Goal: Information Seeking & Learning: Learn about a topic

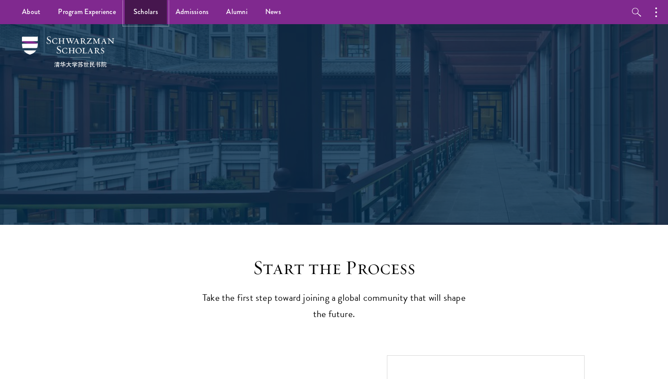
click at [149, 14] on link "Scholars" at bounding box center [146, 12] width 42 height 24
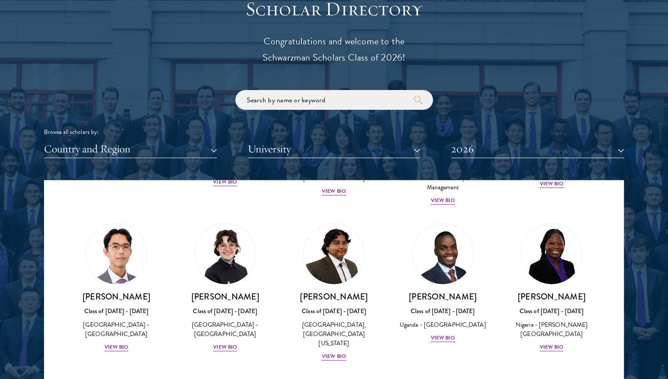
scroll to position [158, 0]
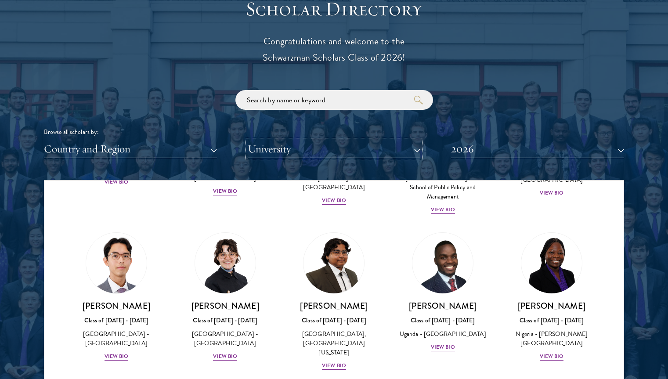
click at [315, 152] on button "University" at bounding box center [334, 149] width 173 height 18
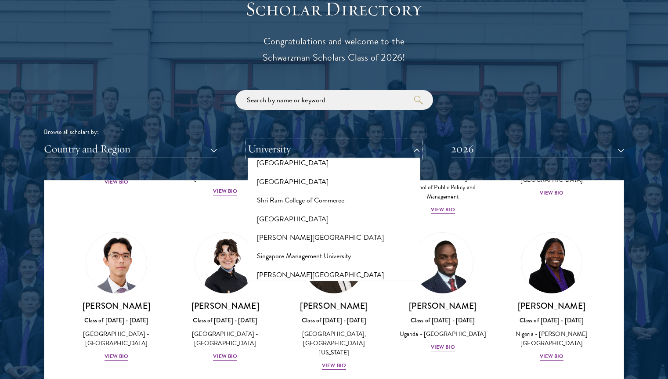
scroll to position [4860, 0]
click at [290, 359] on button "[GEOGRAPHIC_DATA]" at bounding box center [334, 368] width 168 height 18
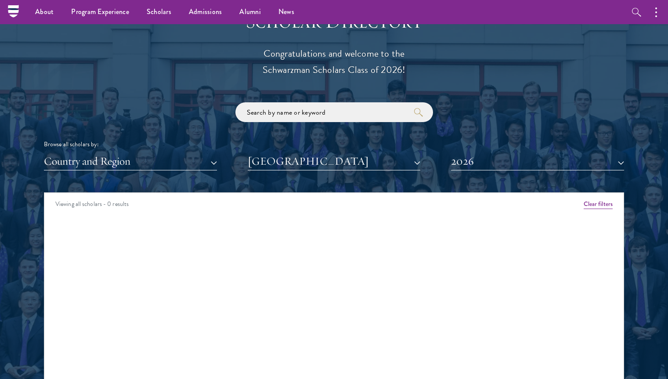
scroll to position [974, 0]
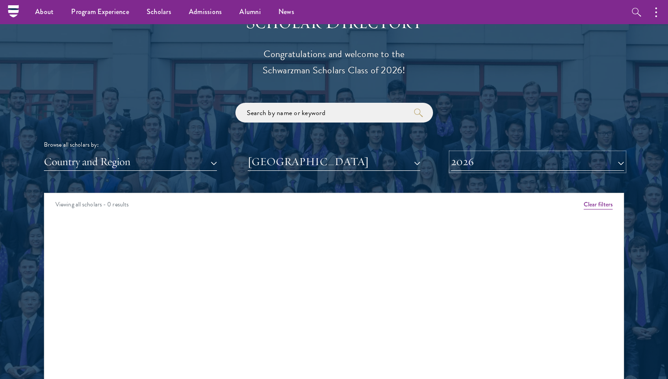
click at [465, 165] on button "2026" at bounding box center [537, 162] width 173 height 18
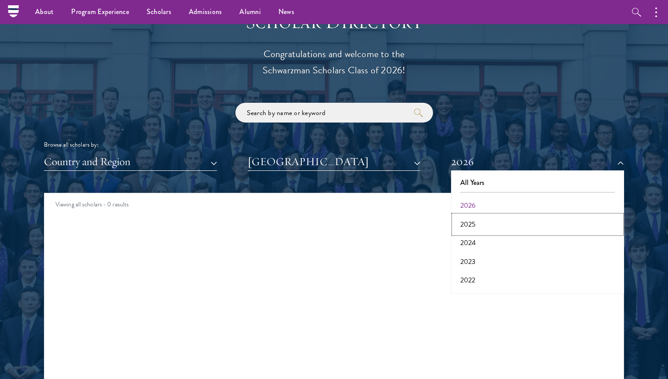
click at [470, 225] on button "2025" at bounding box center [538, 224] width 168 height 18
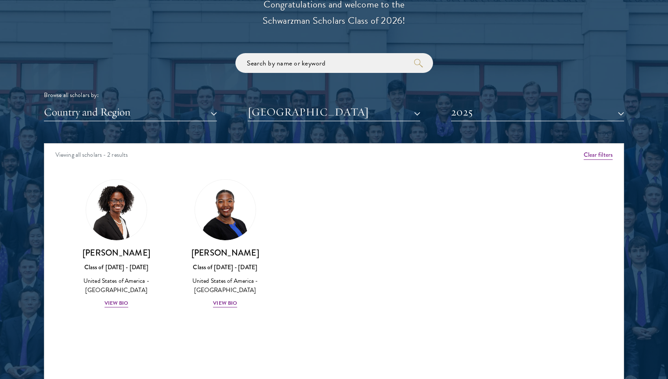
scroll to position [1042, 0]
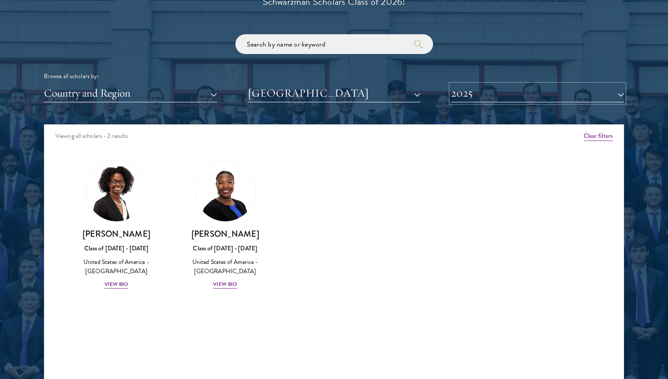
click at [505, 90] on button "2025" at bounding box center [537, 93] width 173 height 18
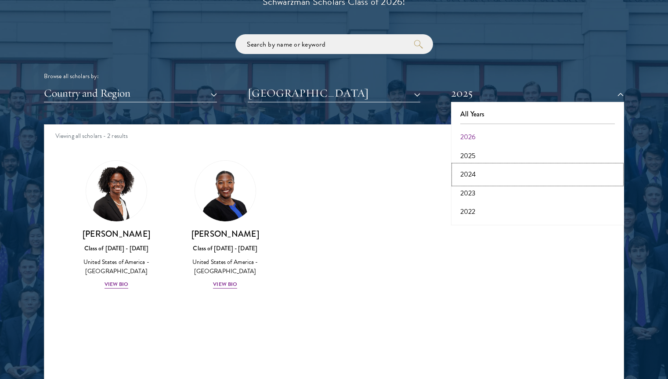
click at [477, 174] on button "2024" at bounding box center [538, 174] width 168 height 18
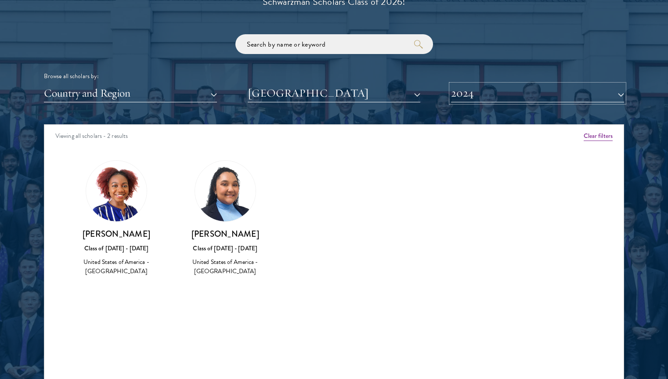
click at [487, 96] on button "2024" at bounding box center [537, 93] width 173 height 18
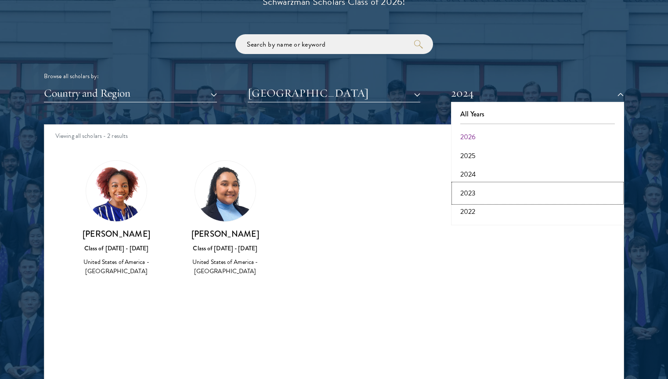
click at [478, 196] on button "2023" at bounding box center [538, 193] width 168 height 18
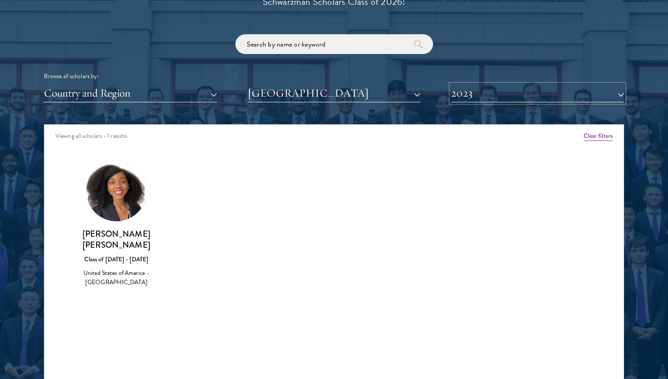
click at [509, 94] on button "2023" at bounding box center [537, 93] width 173 height 18
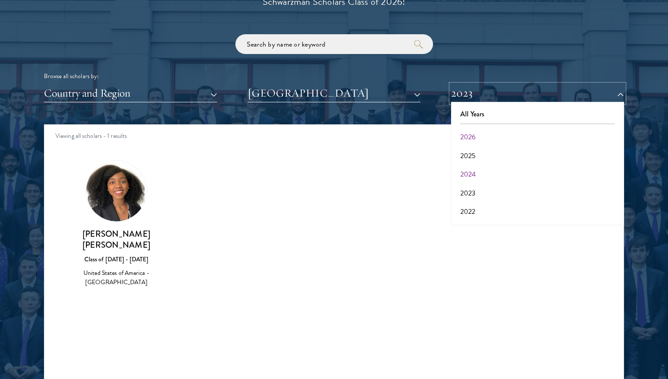
scroll to position [62, 0]
click at [483, 149] on button "2022" at bounding box center [538, 150] width 168 height 18
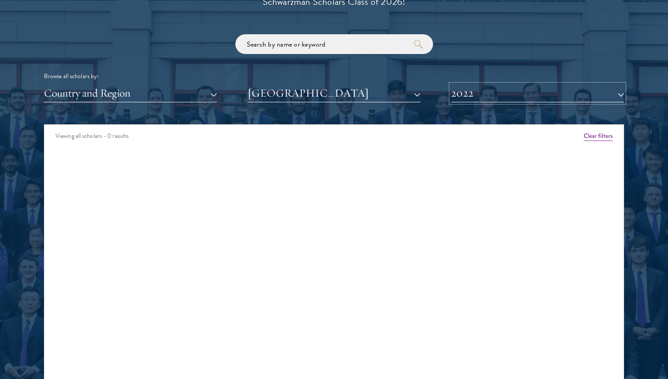
click at [532, 95] on button "2022" at bounding box center [537, 93] width 173 height 18
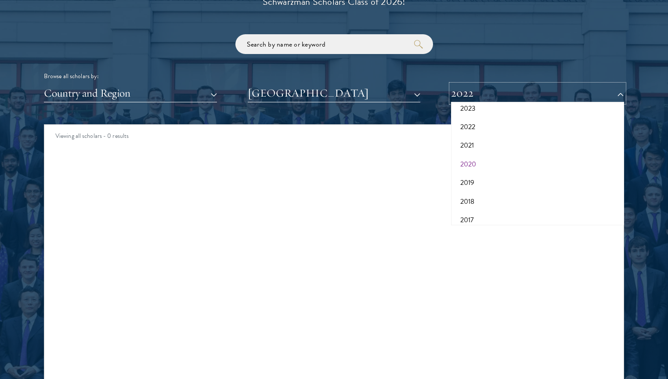
scroll to position [85, 0]
click at [496, 179] on button "2019" at bounding box center [538, 182] width 168 height 18
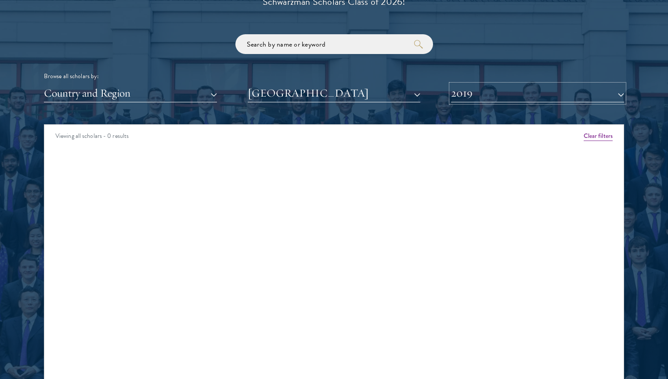
click at [483, 99] on button "2019" at bounding box center [537, 93] width 173 height 18
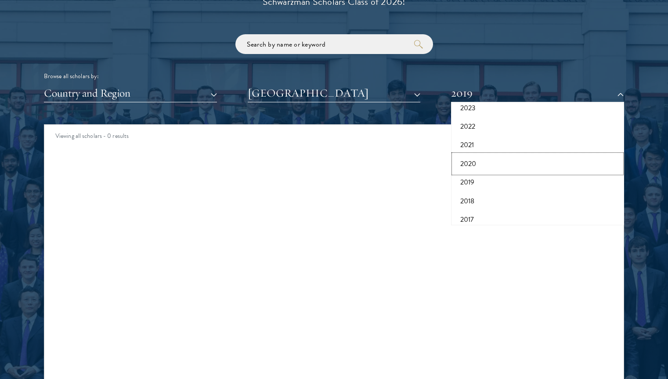
click at [474, 157] on button "2020" at bounding box center [538, 164] width 168 height 18
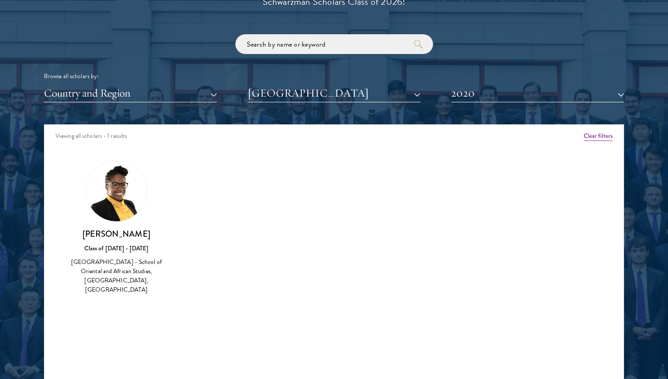
click at [491, 105] on div "Scholar Directory Congratulations and welcome to the Schwarzman Scholars Class …" at bounding box center [334, 164] width 580 height 447
click at [497, 102] on button "2020" at bounding box center [537, 93] width 173 height 18
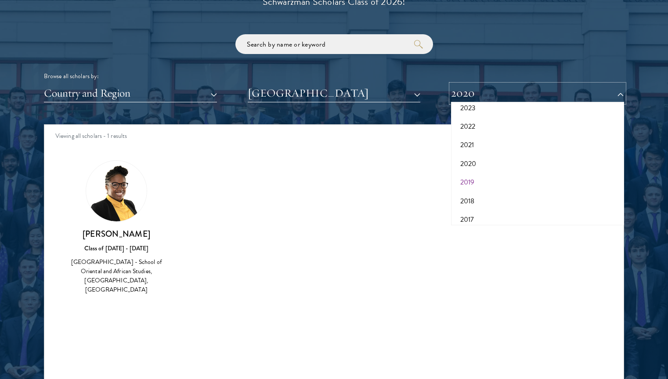
scroll to position [91, 0]
click at [475, 196] on button "2018" at bounding box center [538, 195] width 168 height 18
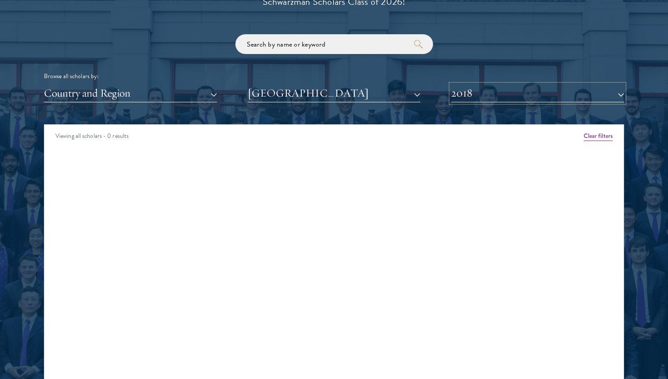
click at [535, 93] on button "2018" at bounding box center [537, 93] width 173 height 18
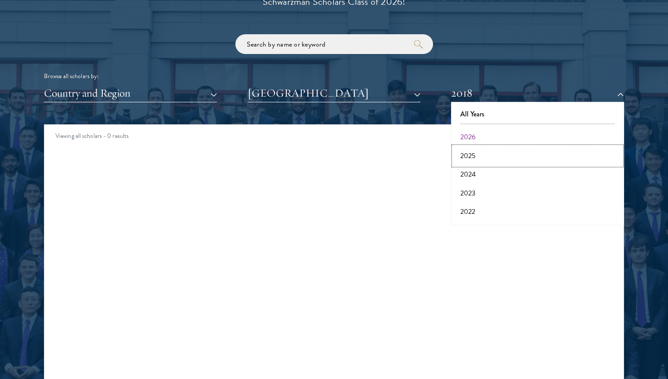
click at [482, 151] on button "2025" at bounding box center [538, 156] width 168 height 18
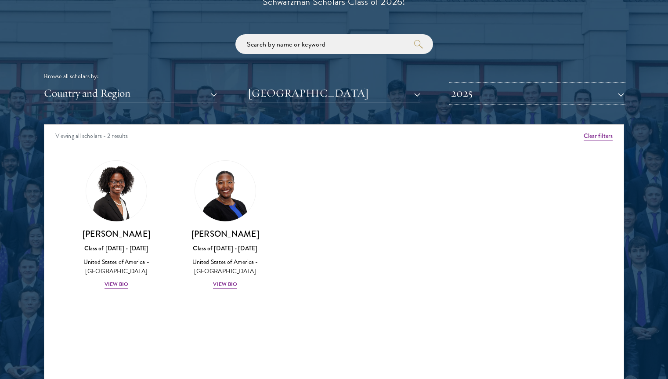
click at [492, 97] on button "2025" at bounding box center [537, 93] width 173 height 18
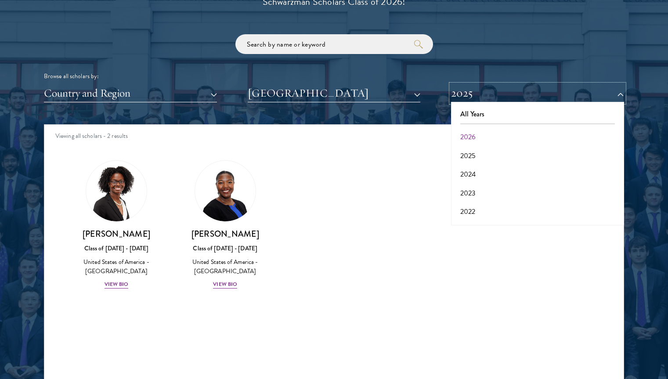
click at [492, 97] on button "2025" at bounding box center [537, 93] width 173 height 18
